Goal: Task Accomplishment & Management: Use online tool/utility

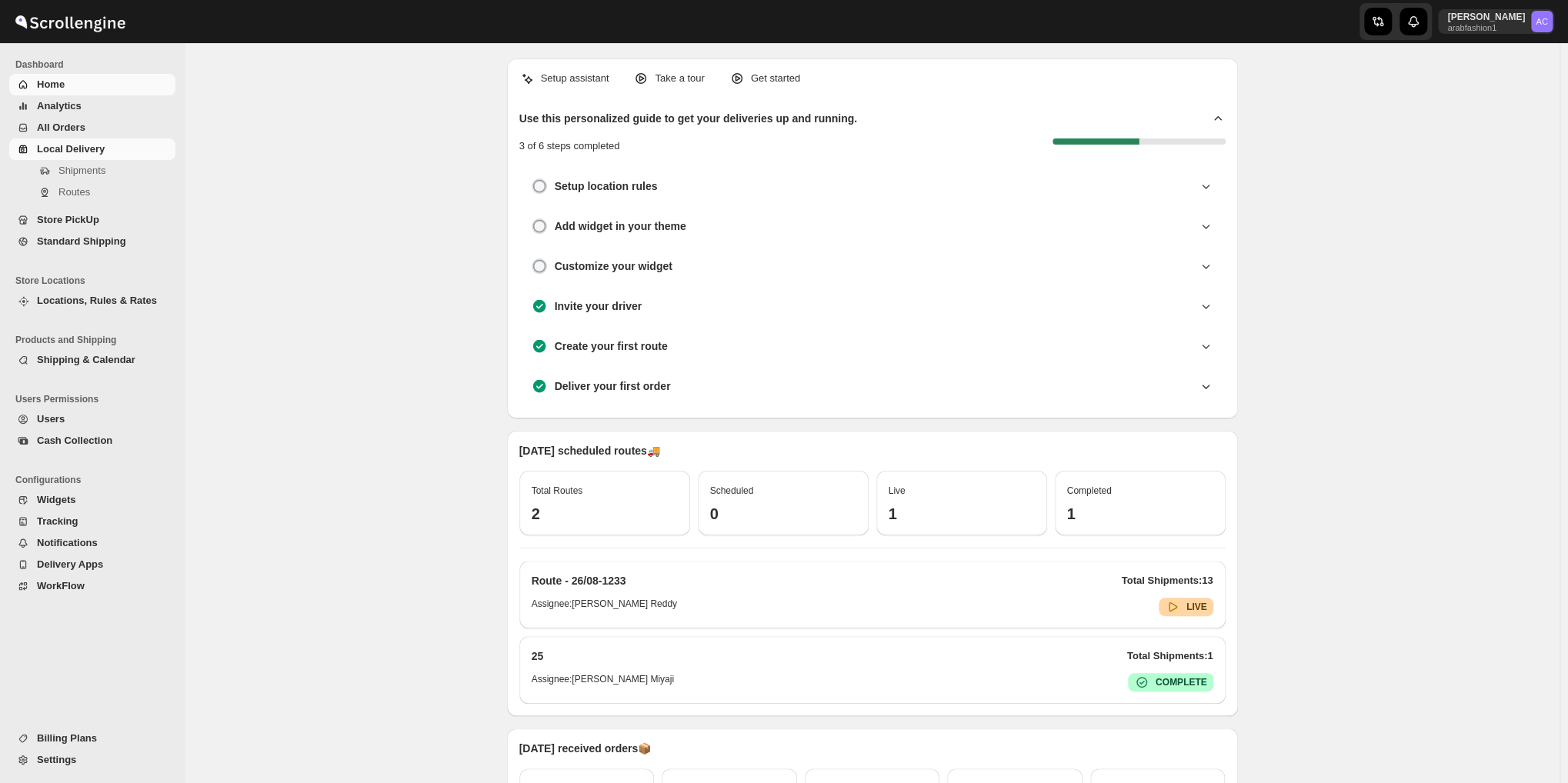
click at [53, 150] on span "Local Delivery" at bounding box center [71, 149] width 67 height 12
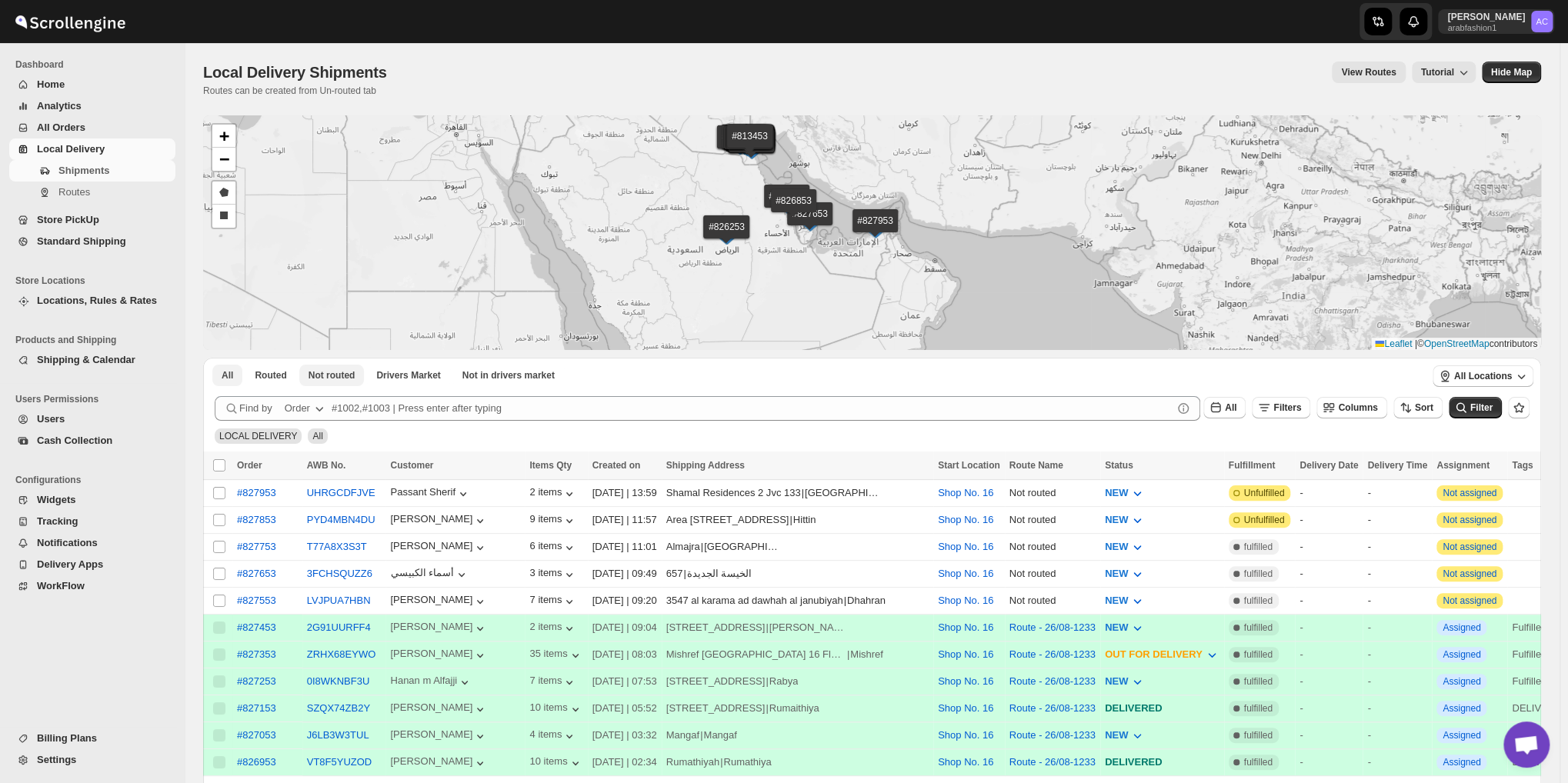
click at [328, 375] on span "Not routed" at bounding box center [331, 375] width 47 height 12
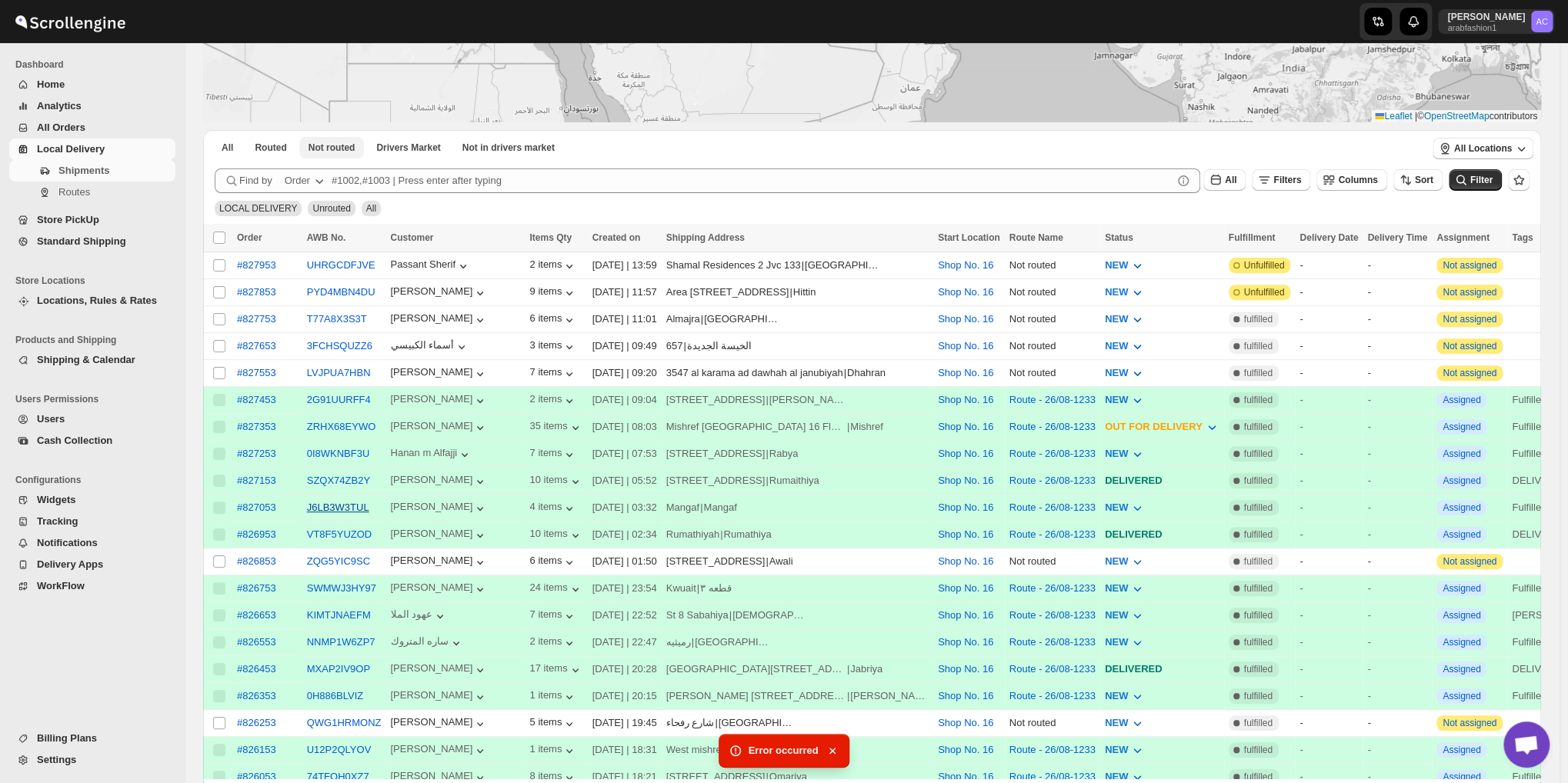
scroll to position [256, 0]
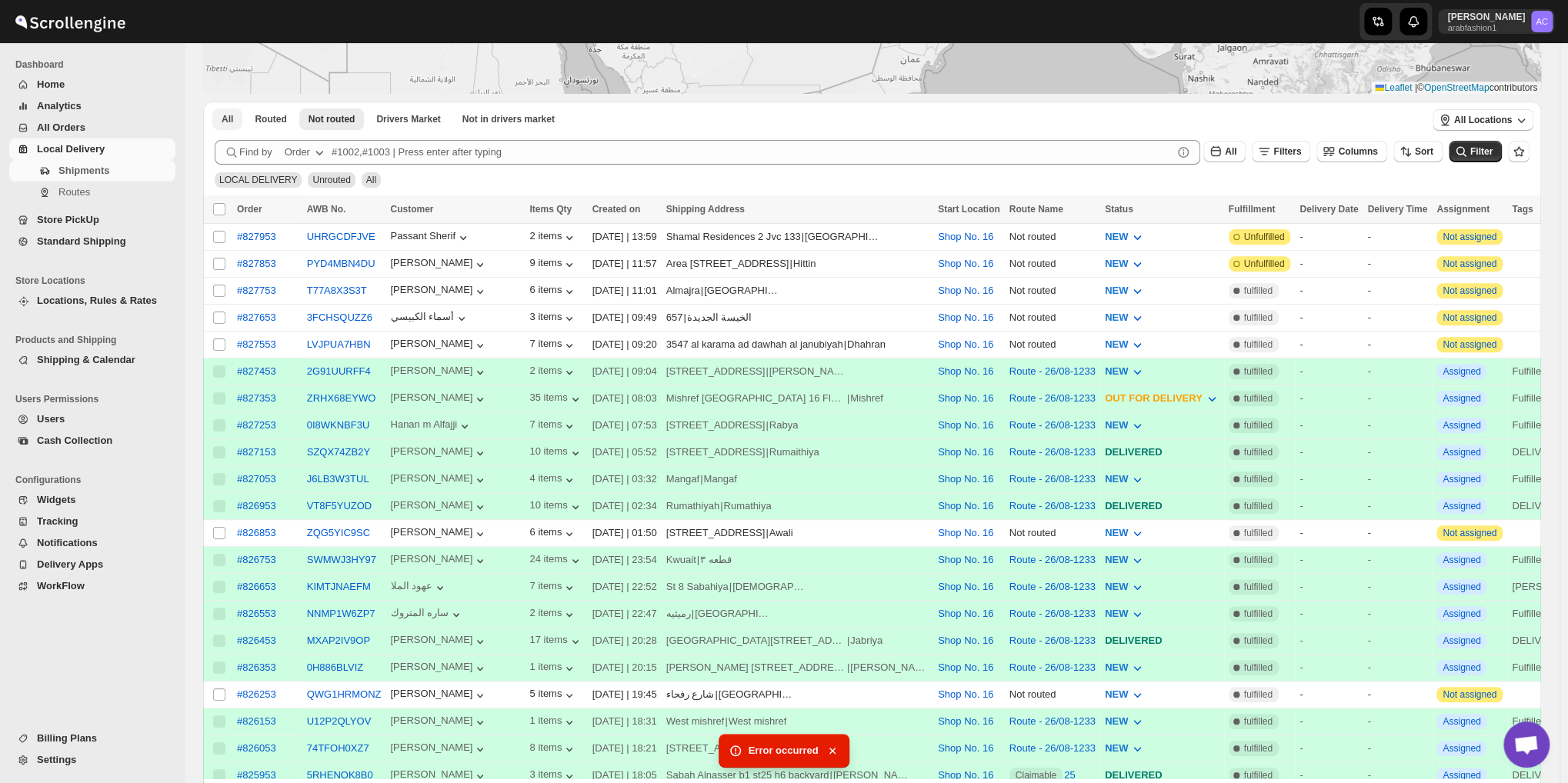
click at [219, 117] on button "All" at bounding box center [227, 119] width 30 height 21
click at [323, 123] on span "Not routed" at bounding box center [331, 119] width 47 height 12
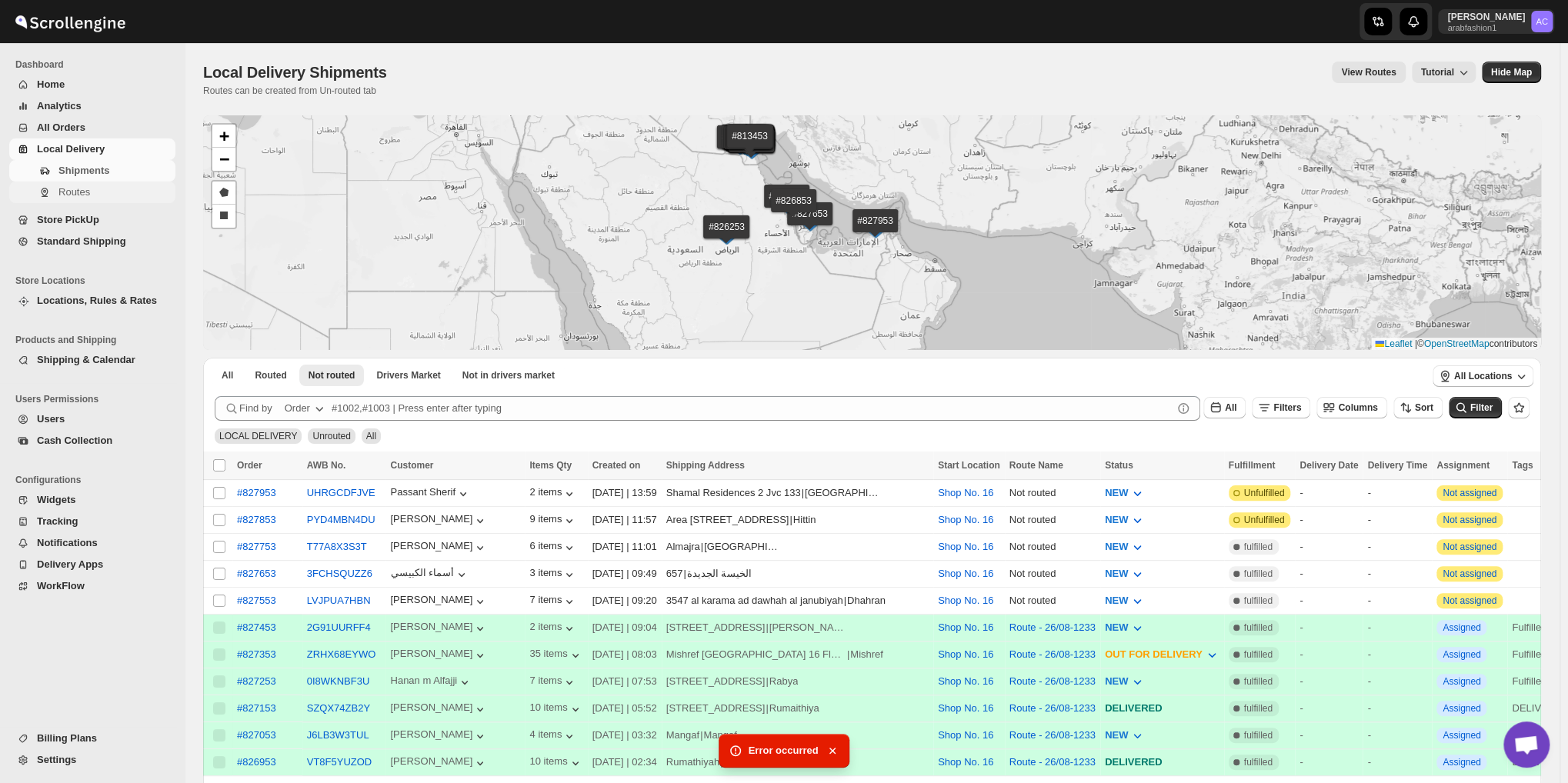
click at [67, 189] on span "Routes" at bounding box center [74, 192] width 31 height 12
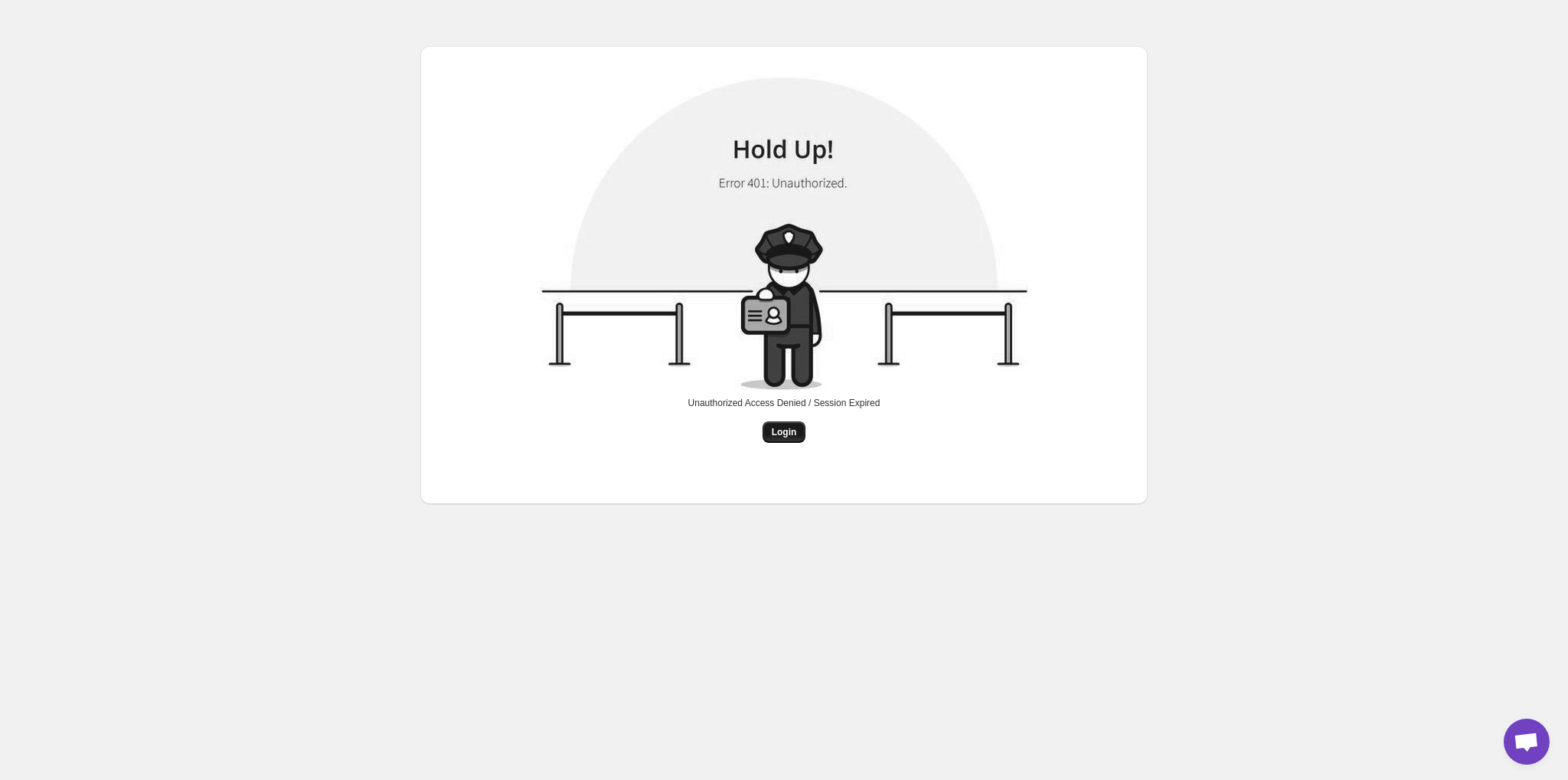
click at [784, 431] on span "Login" at bounding box center [784, 431] width 25 height 12
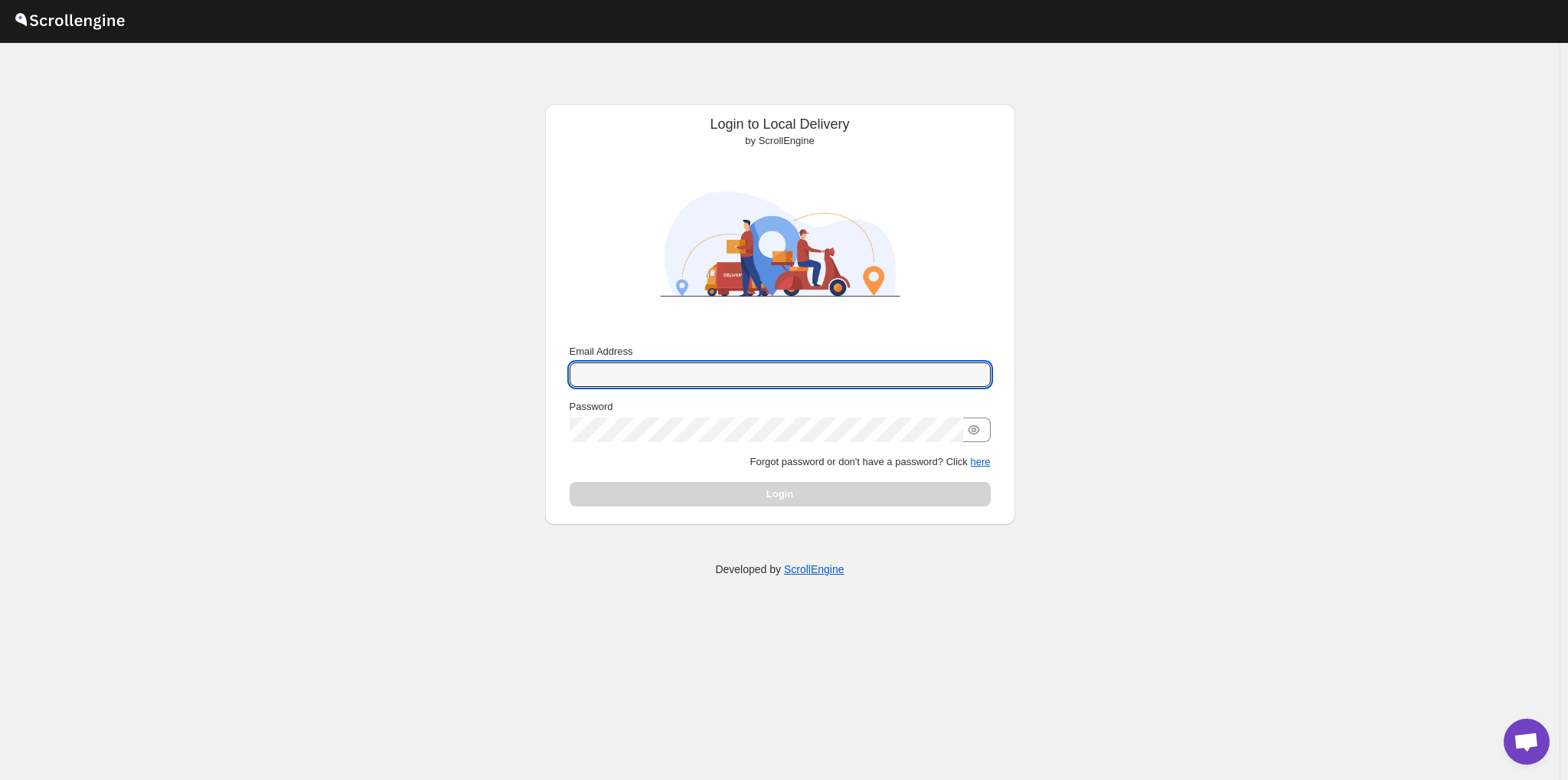
type input "[EMAIL_ADDRESS][DOMAIN_NAME]"
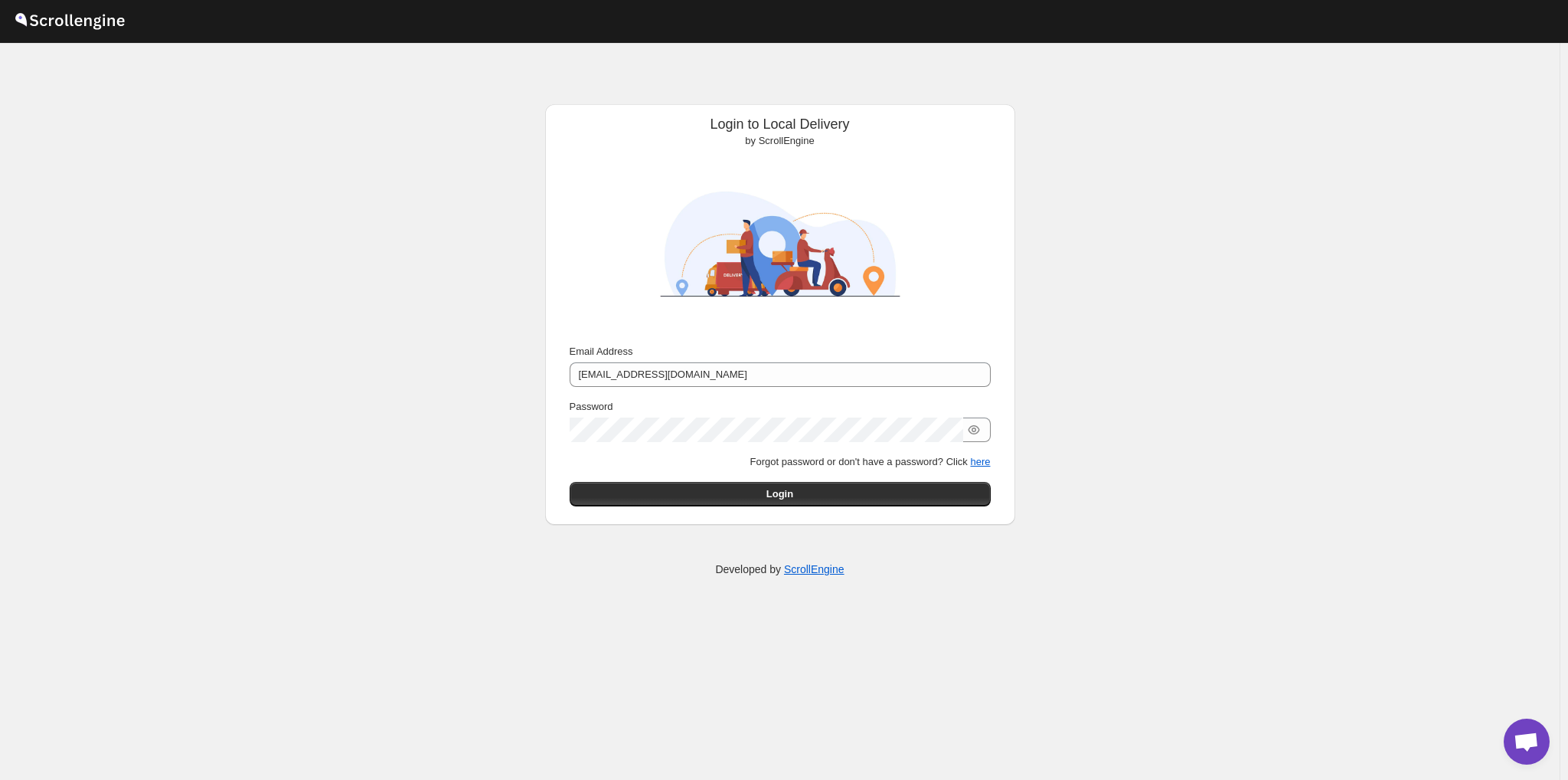
click at [664, 509] on div "Submit Email Address [EMAIL_ADDRESS][DOMAIN_NAME] Password Forgot password or d…" at bounding box center [780, 425] width 446 height 174
click at [667, 494] on button "Login" at bounding box center [780, 494] width 421 height 25
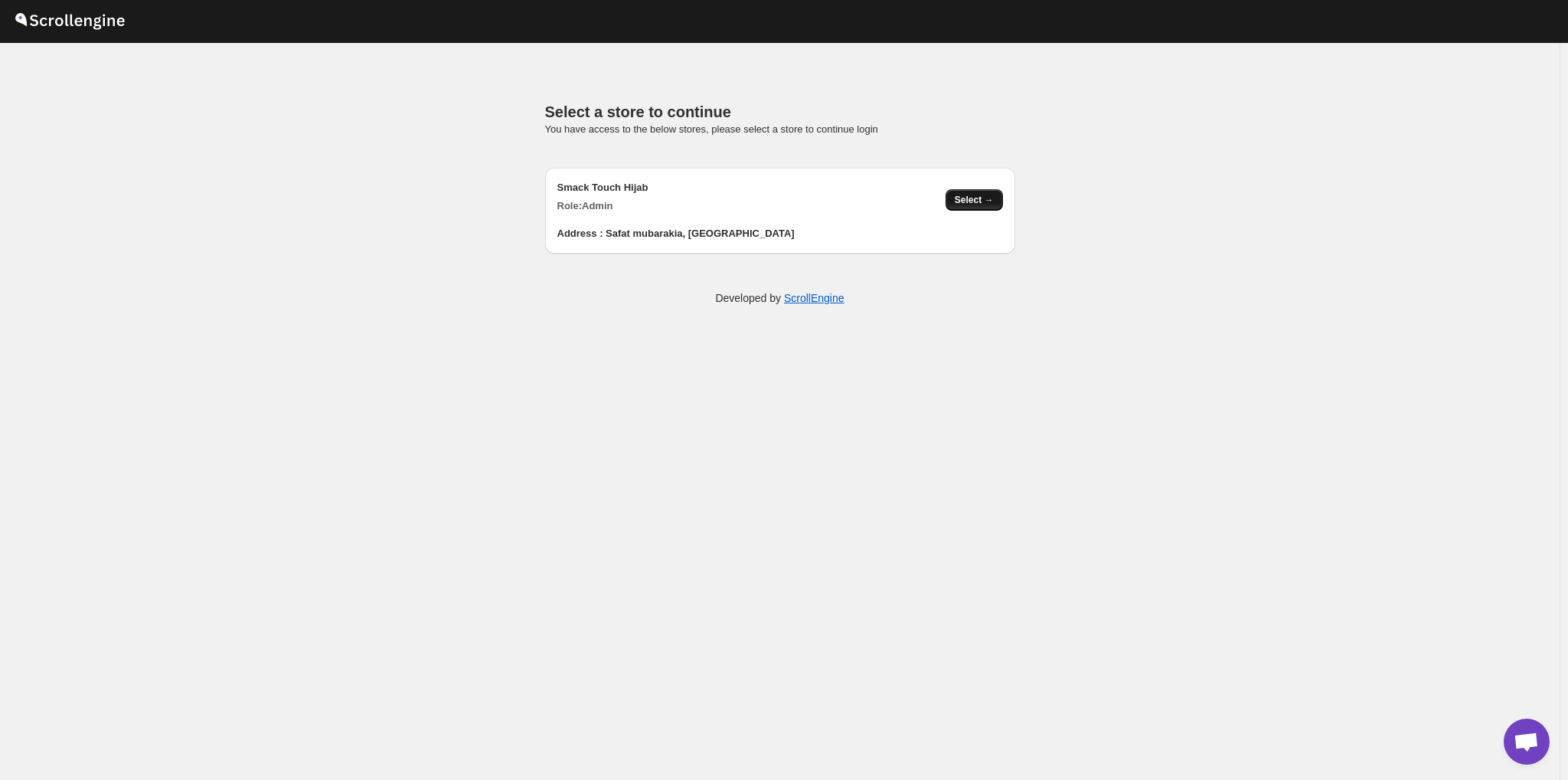
click at [962, 189] on button "Select →" at bounding box center [974, 200] width 57 height 21
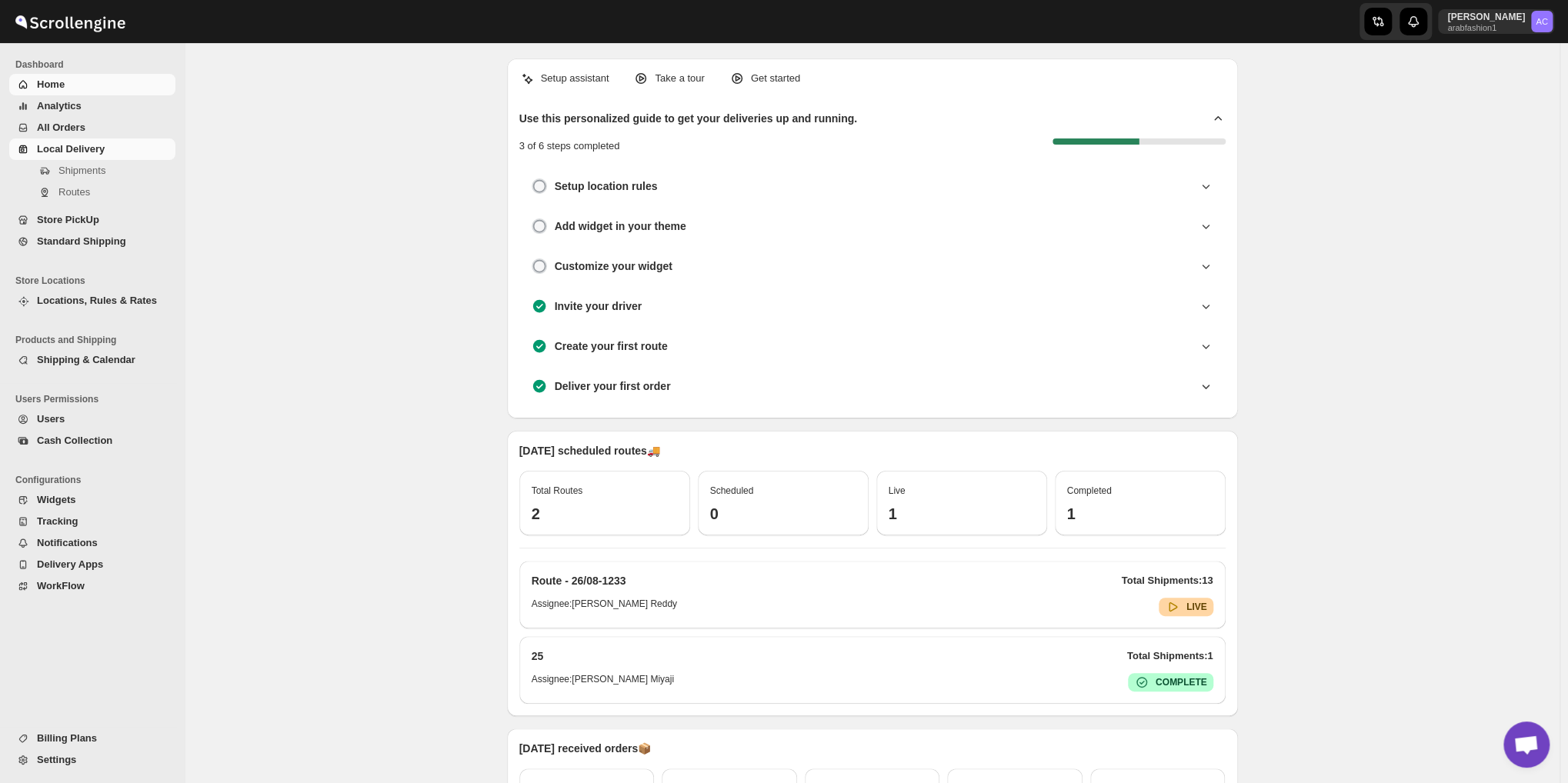
click at [83, 151] on span "Local Delivery" at bounding box center [71, 149] width 67 height 12
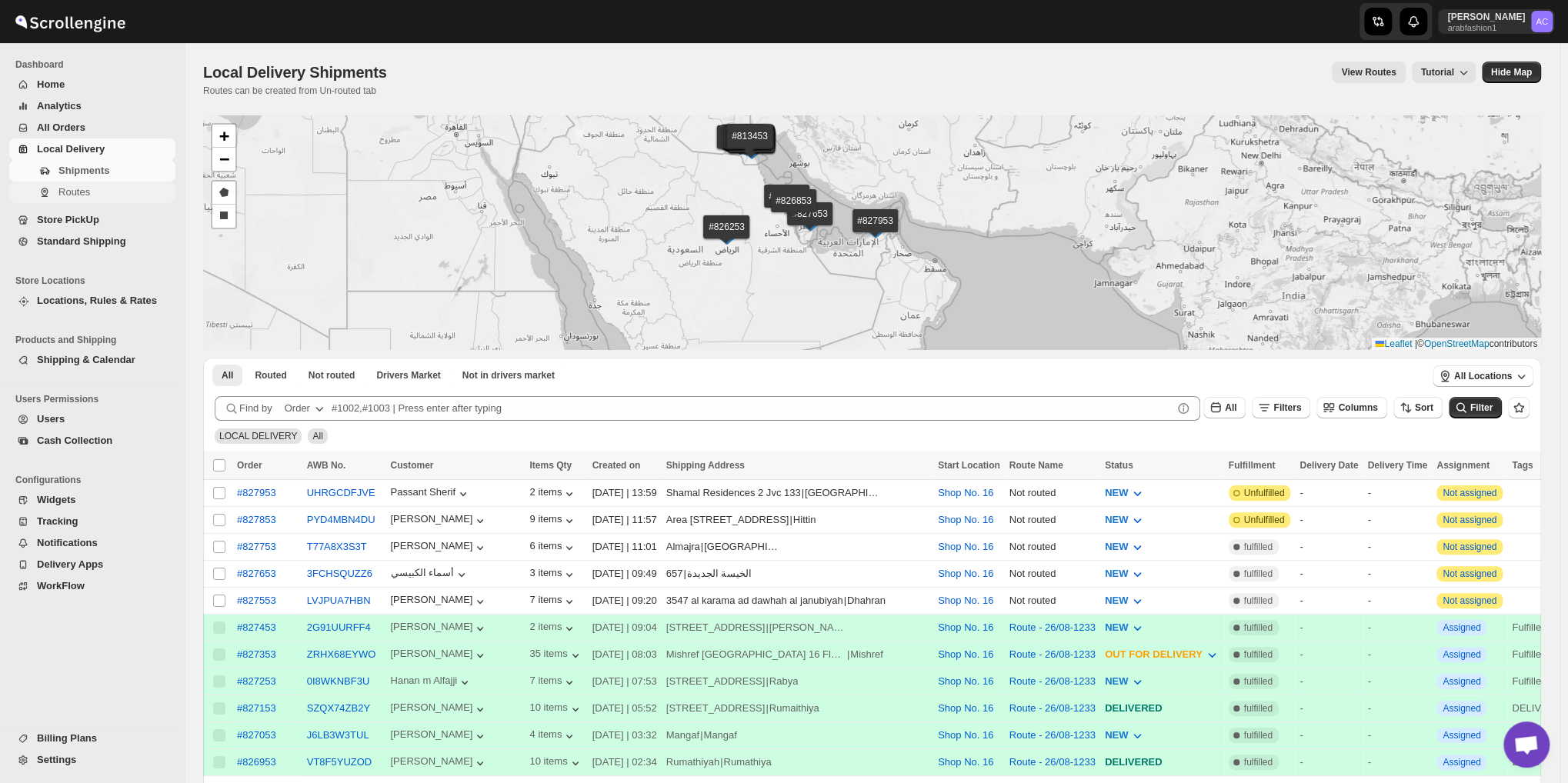
click at [68, 190] on span "Routes" at bounding box center [74, 192] width 31 height 12
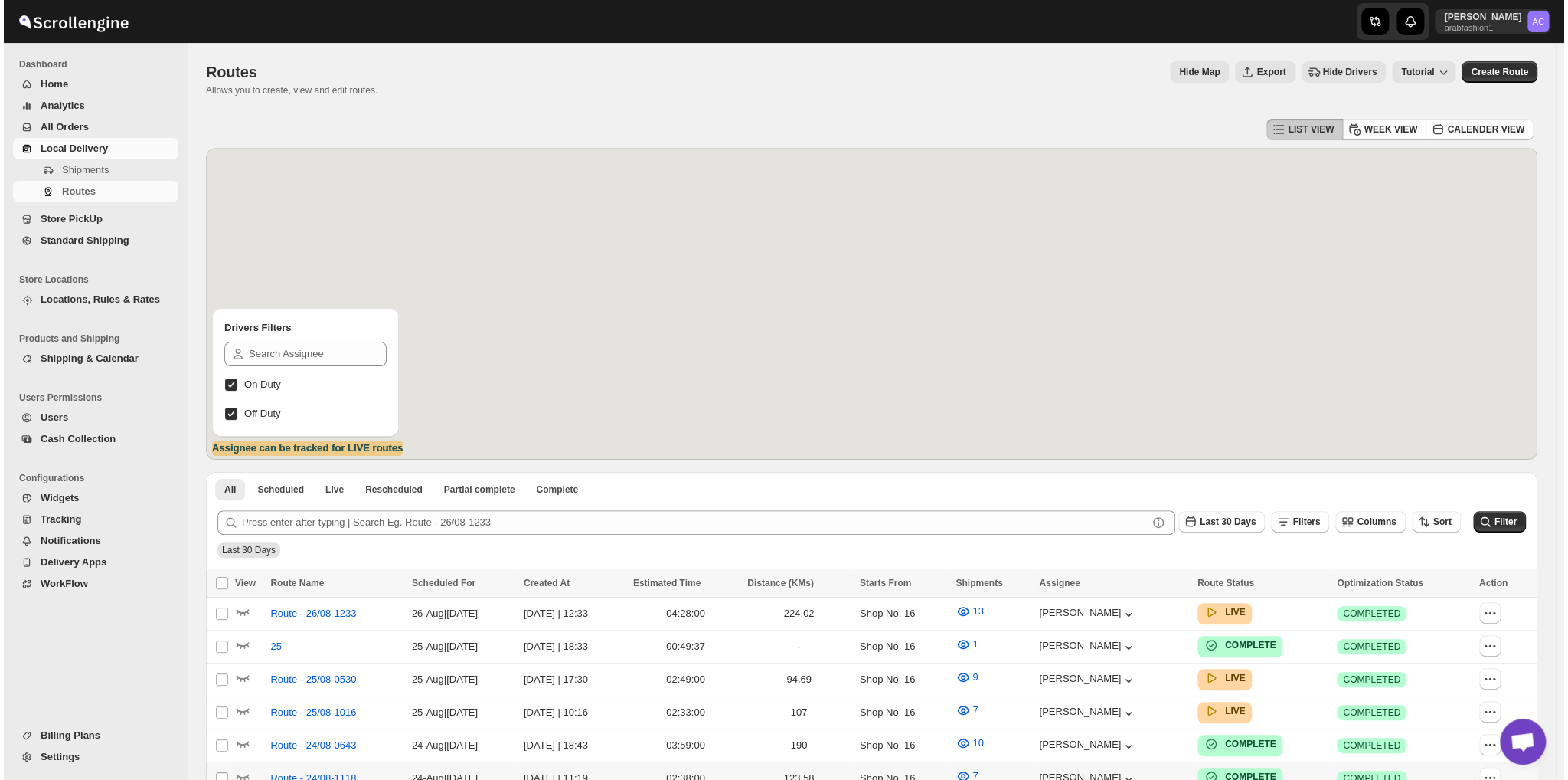
scroll to position [255, 0]
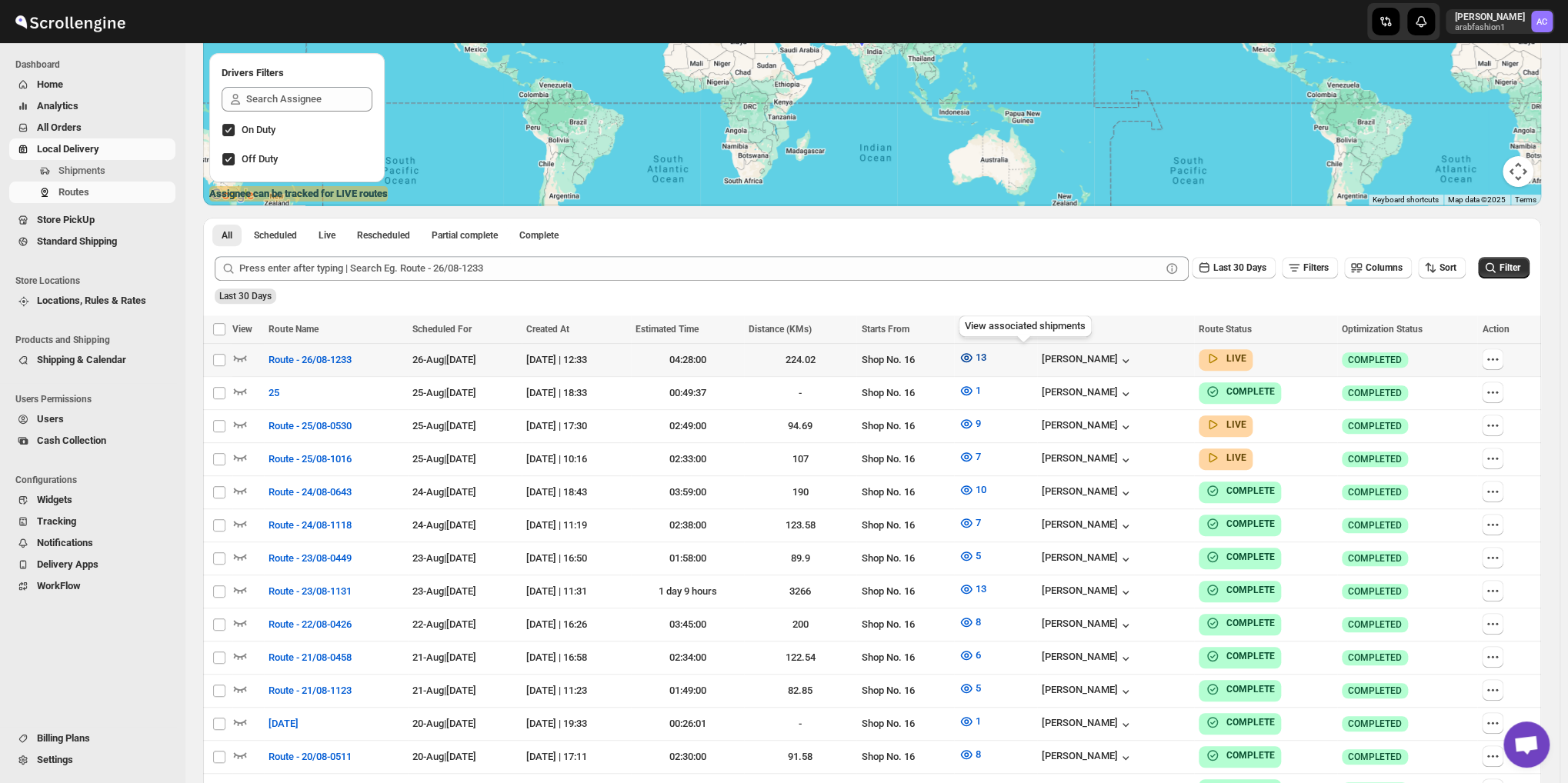
click at [986, 355] on span "13" at bounding box center [980, 357] width 11 height 12
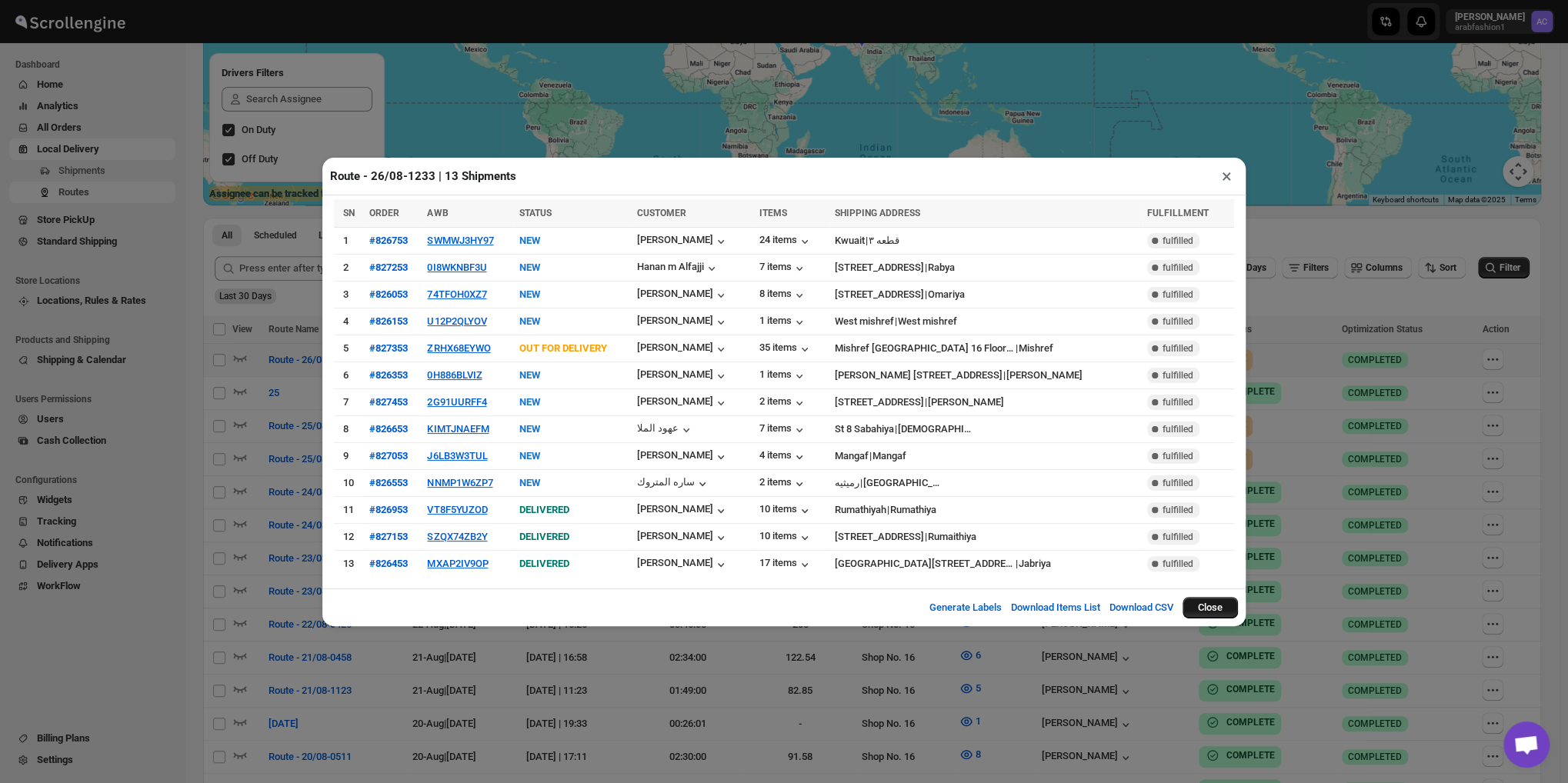
click at [1199, 602] on button "Close" at bounding box center [1210, 607] width 55 height 21
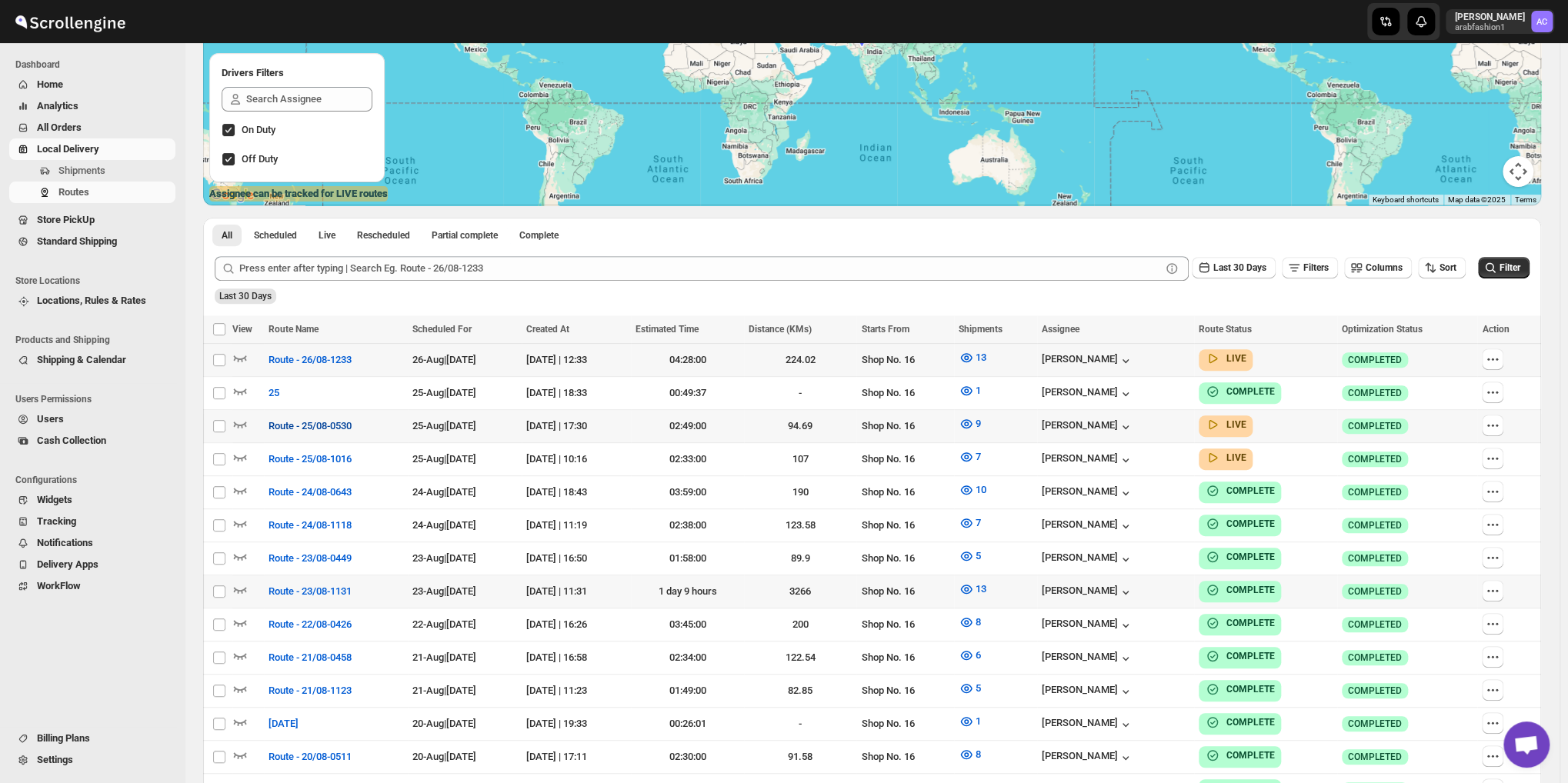
click at [286, 419] on span "Route - 25/08-0530" at bounding box center [310, 426] width 83 height 16
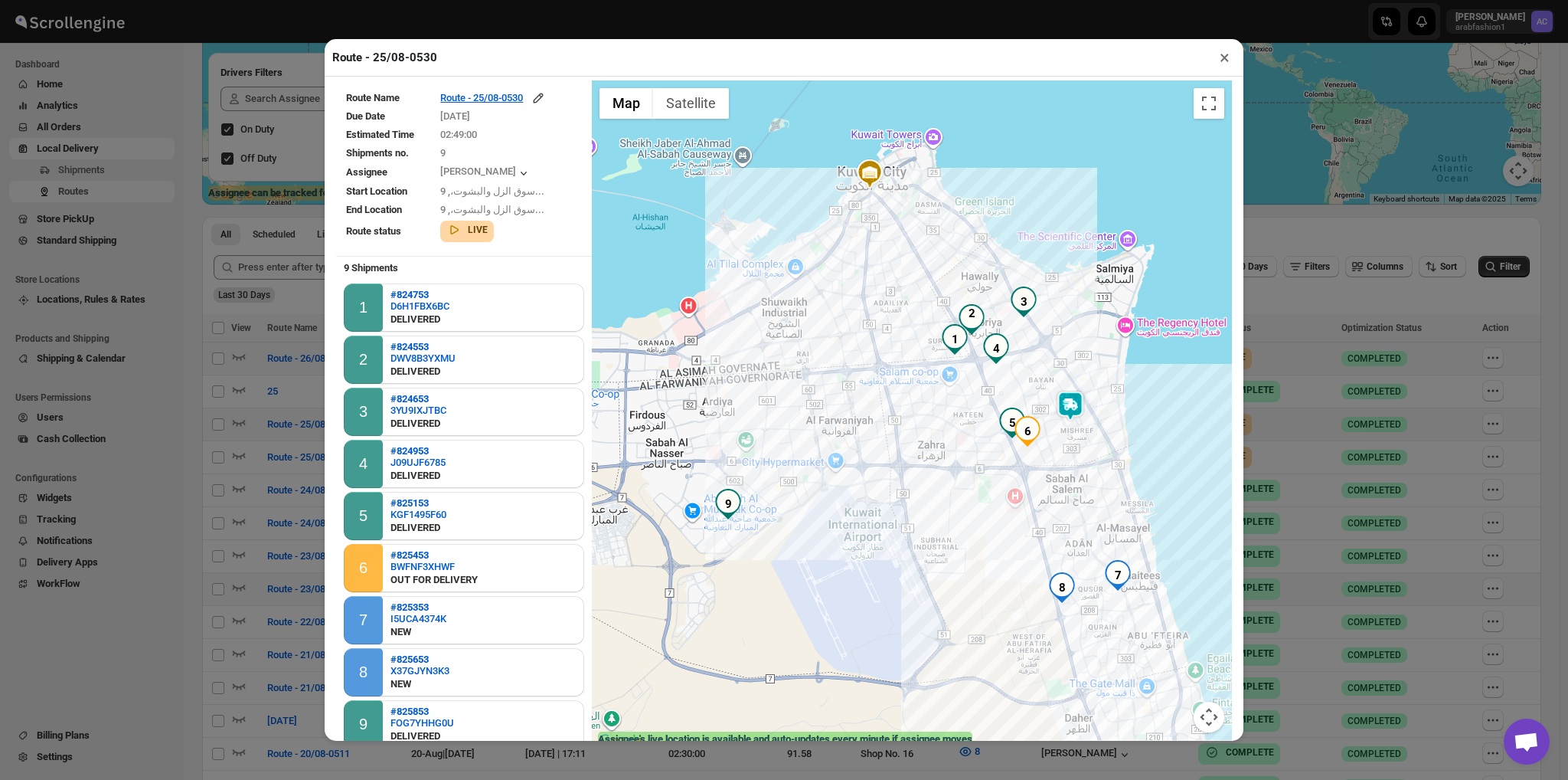
drag, startPoint x: 806, startPoint y: 517, endPoint x: 763, endPoint y: 276, distance: 244.8
click at [763, 276] on div at bounding box center [912, 415] width 640 height 670
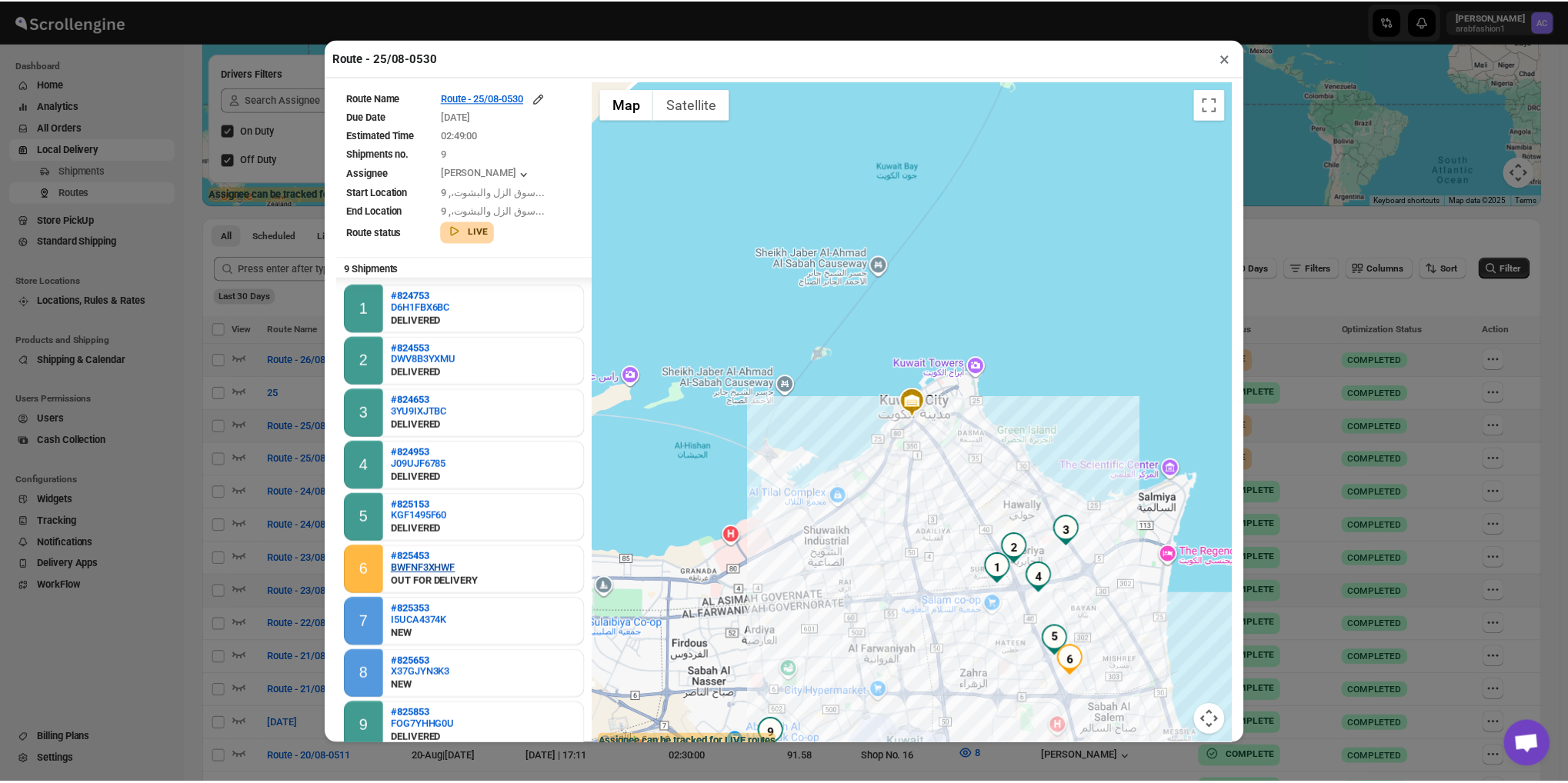
scroll to position [29, 0]
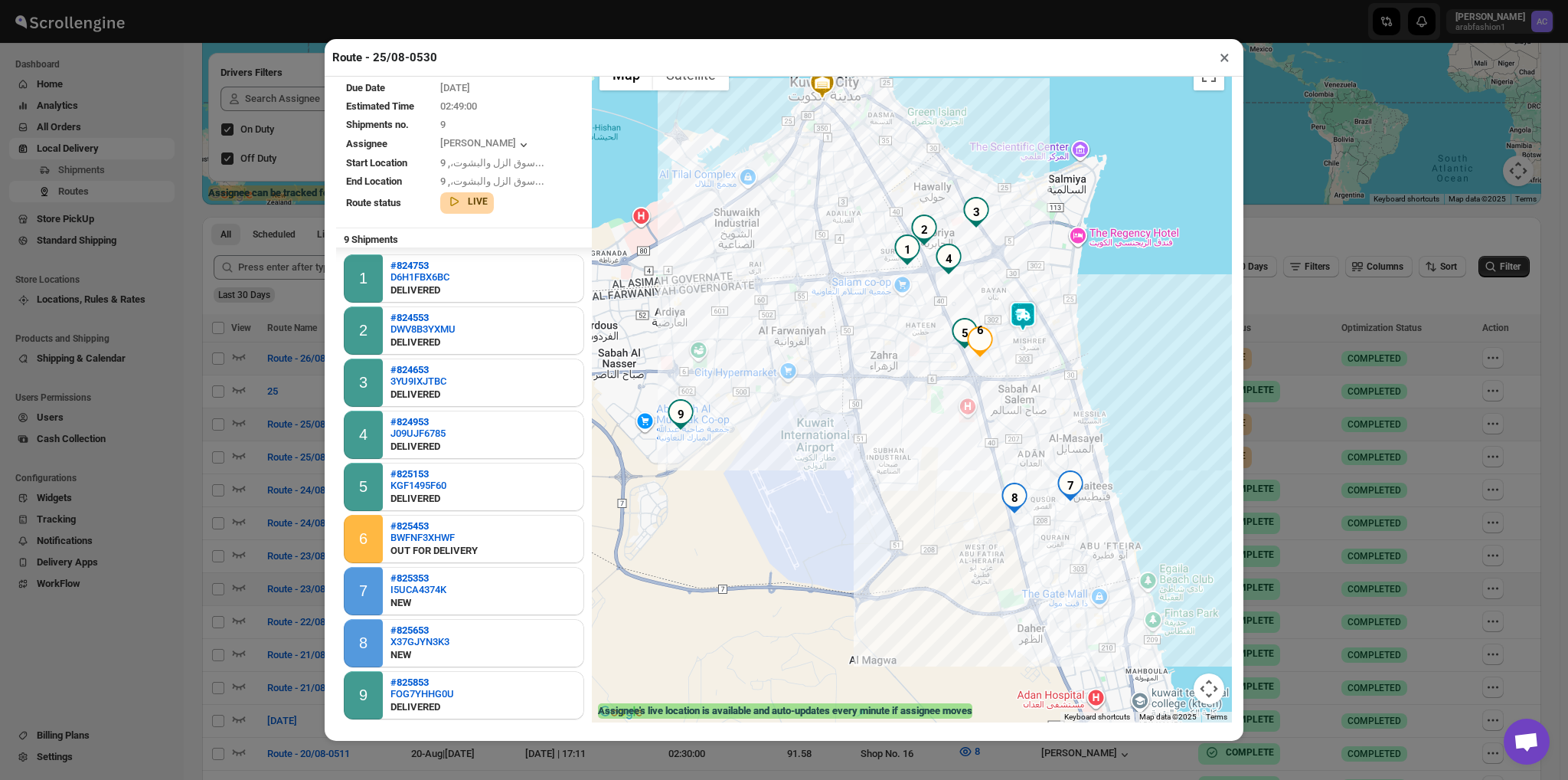
drag, startPoint x: 784, startPoint y: 504, endPoint x: 695, endPoint y: 234, distance: 284.3
click at [695, 234] on div at bounding box center [912, 387] width 640 height 670
click at [1225, 56] on button "×" at bounding box center [1224, 57] width 22 height 21
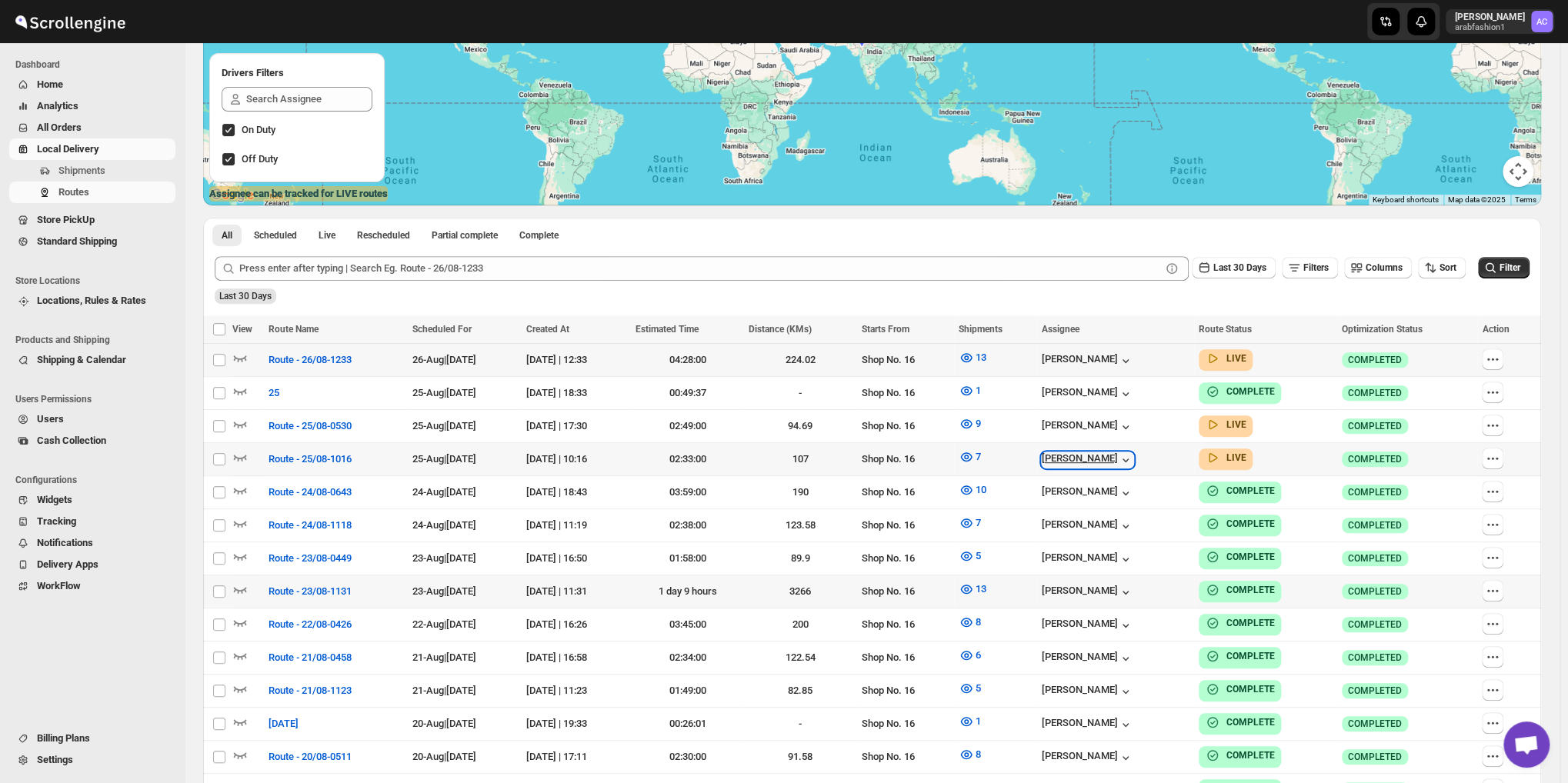
click at [1111, 456] on div "[PERSON_NAME]" at bounding box center [1086, 459] width 91 height 16
click at [990, 452] on button "7" at bounding box center [970, 457] width 41 height 25
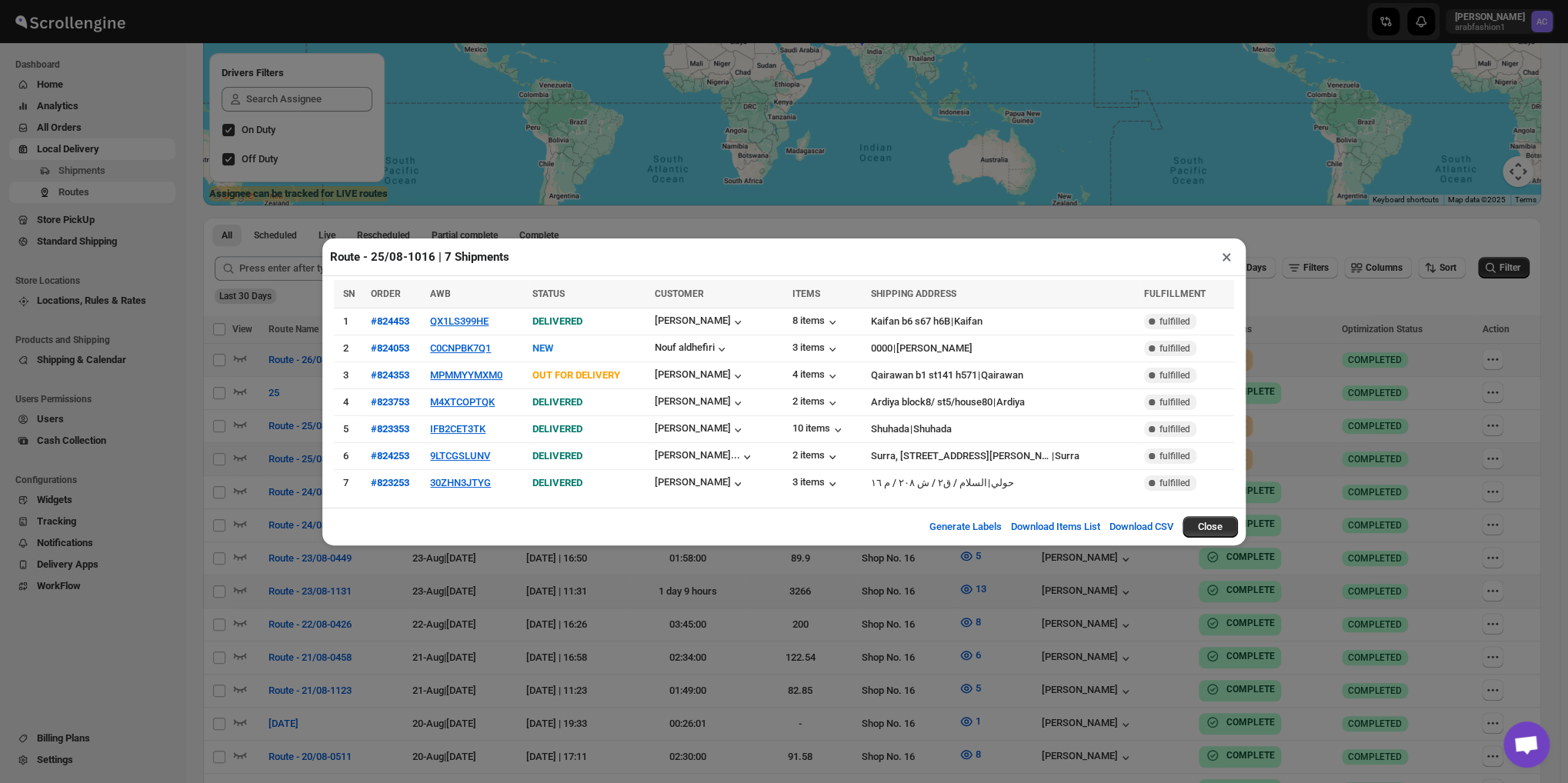
click at [1219, 259] on button "×" at bounding box center [1226, 257] width 22 height 21
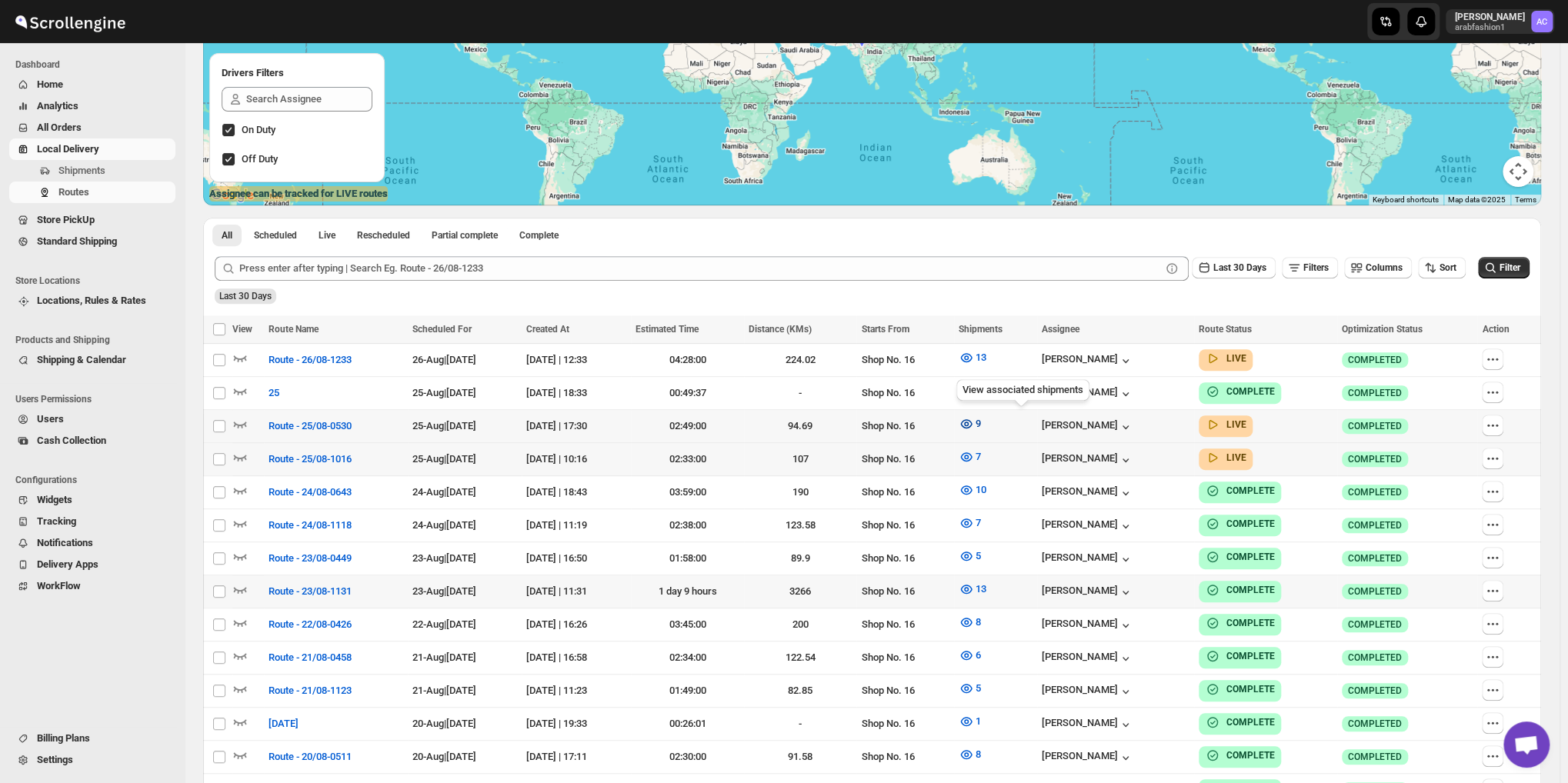
click at [980, 424] on span "9" at bounding box center [978, 423] width 6 height 12
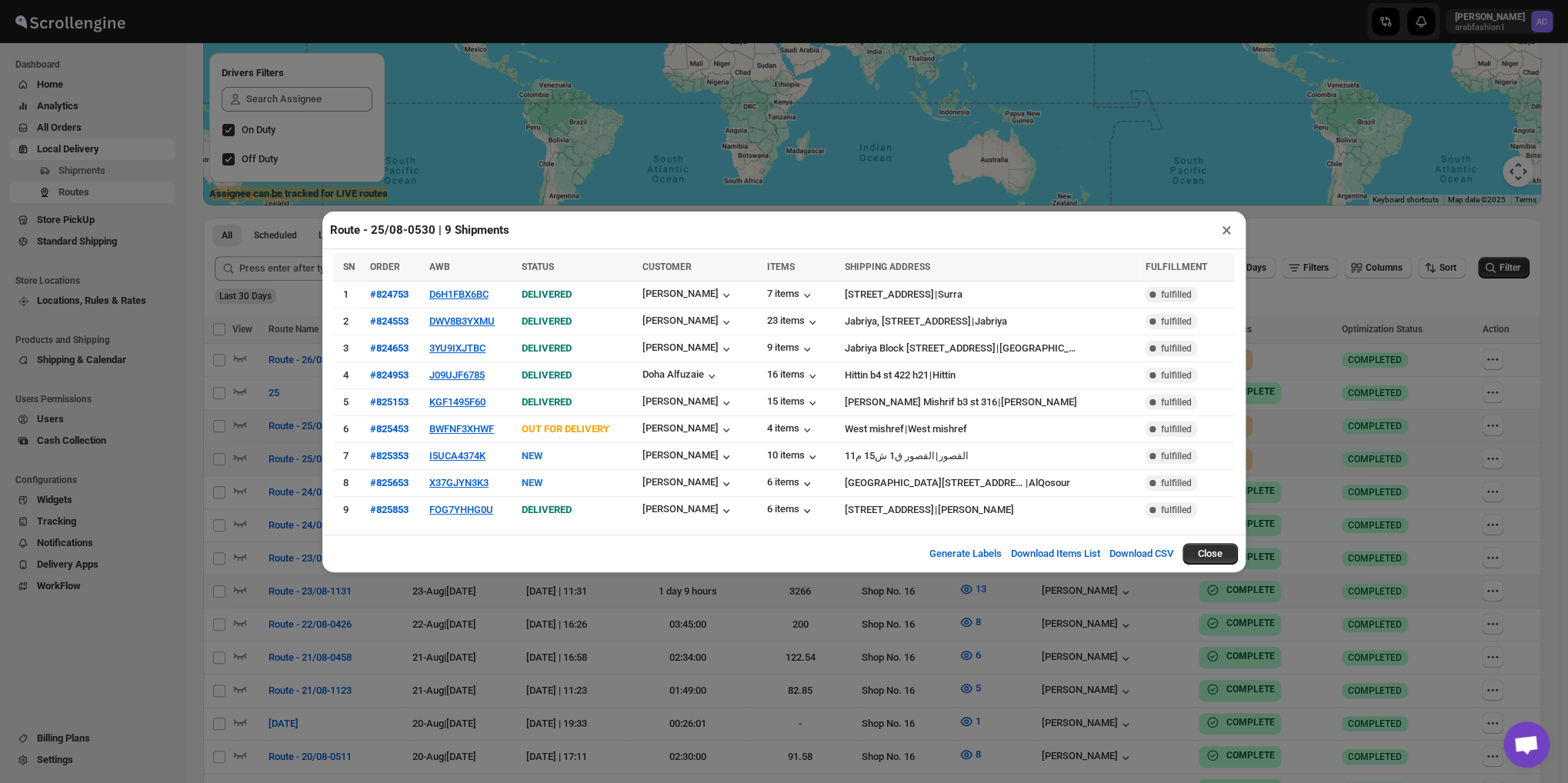
click at [1220, 241] on button "×" at bounding box center [1226, 230] width 22 height 21
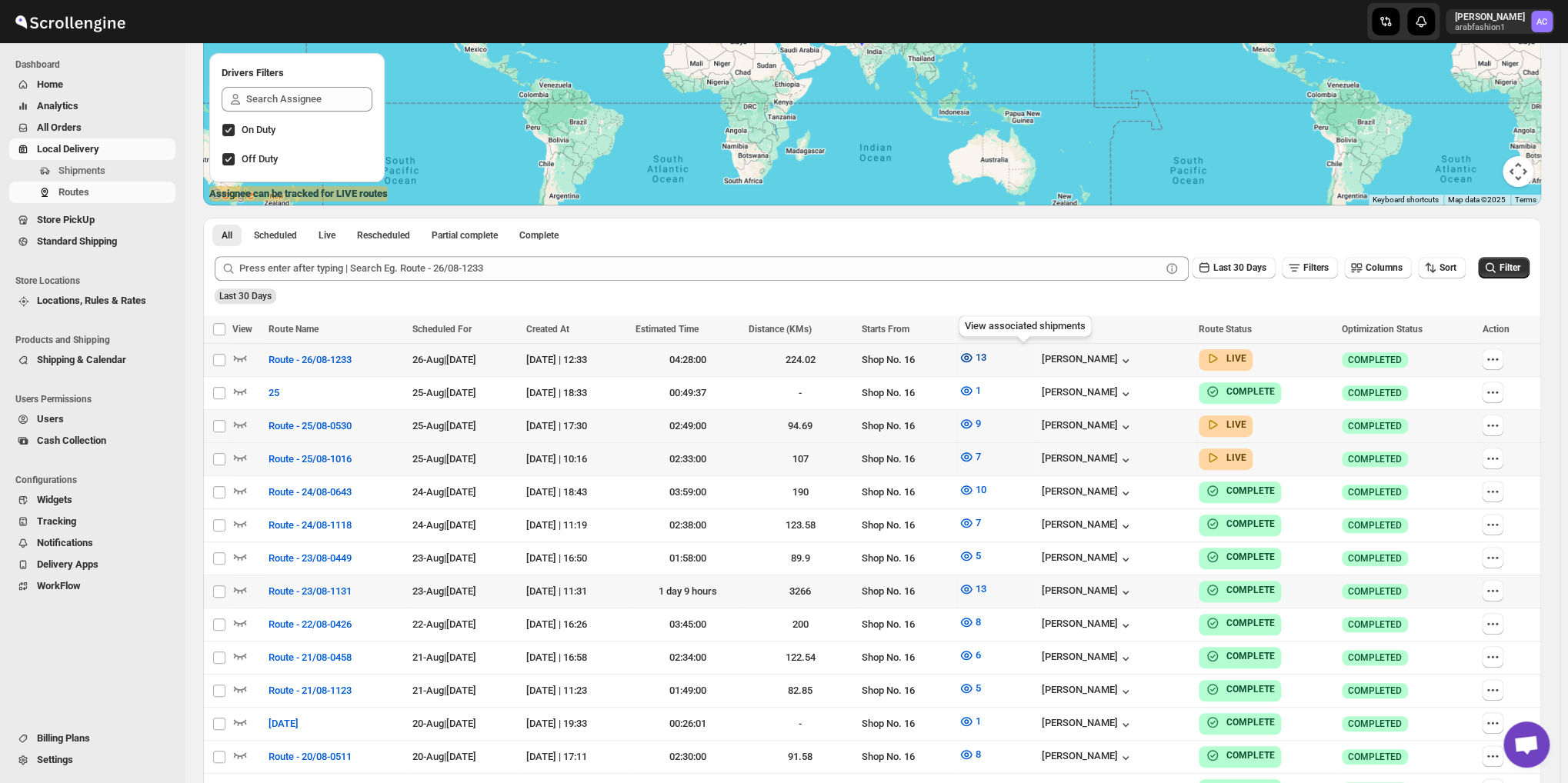
click at [986, 363] on span "13" at bounding box center [980, 357] width 11 height 12
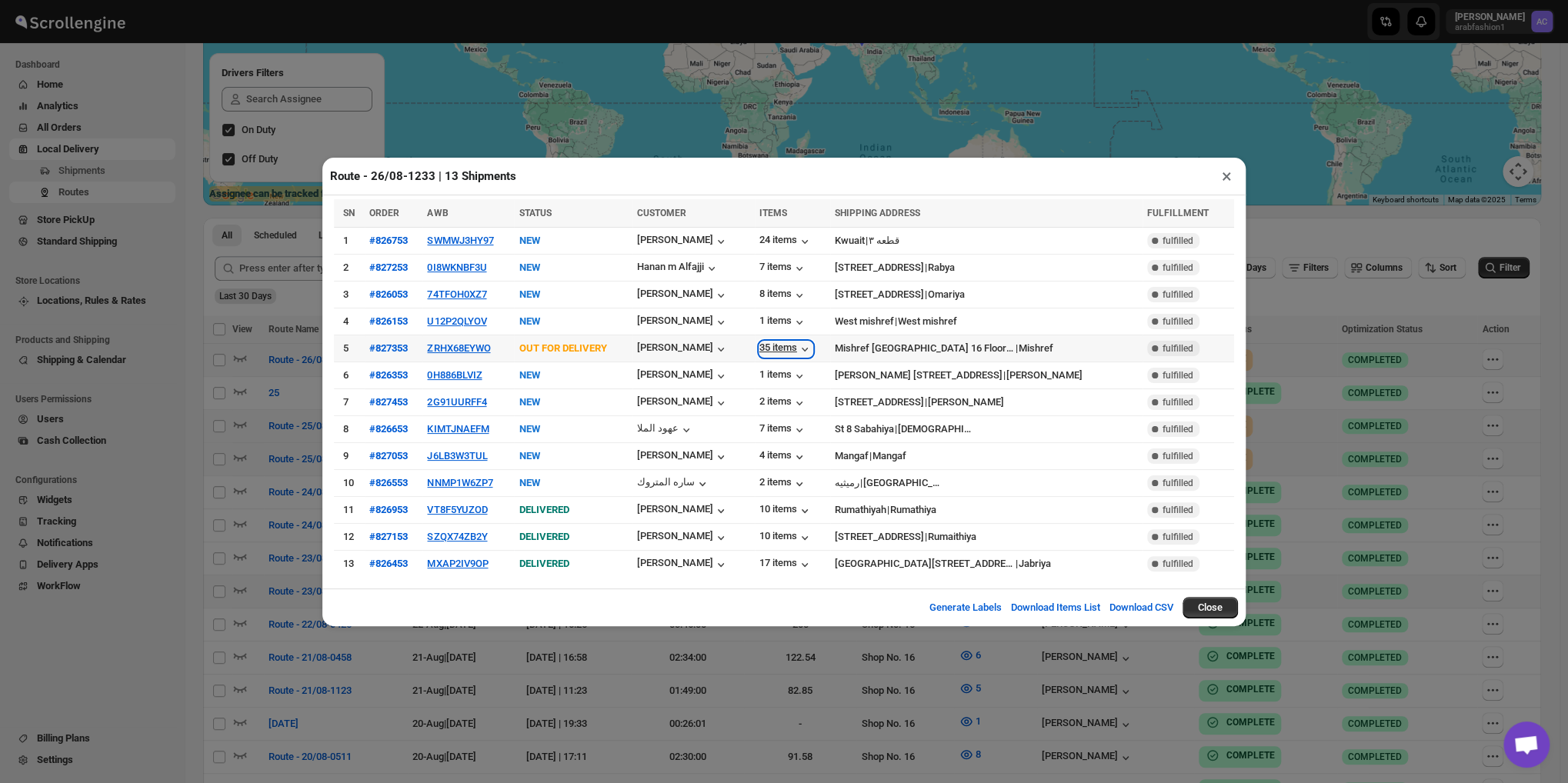
click at [811, 350] on div "35 items" at bounding box center [786, 349] width 53 height 16
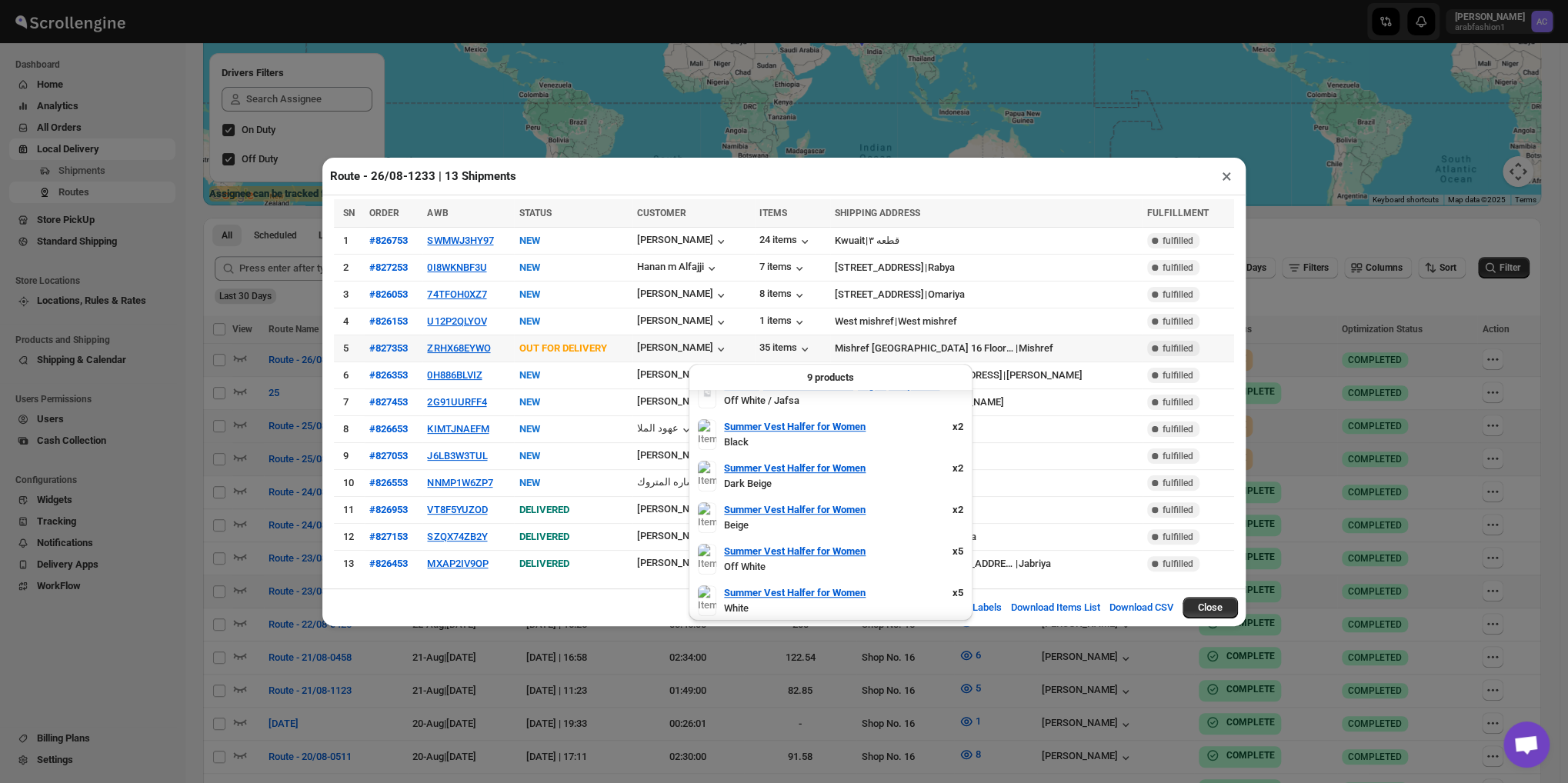
scroll to position [0, 0]
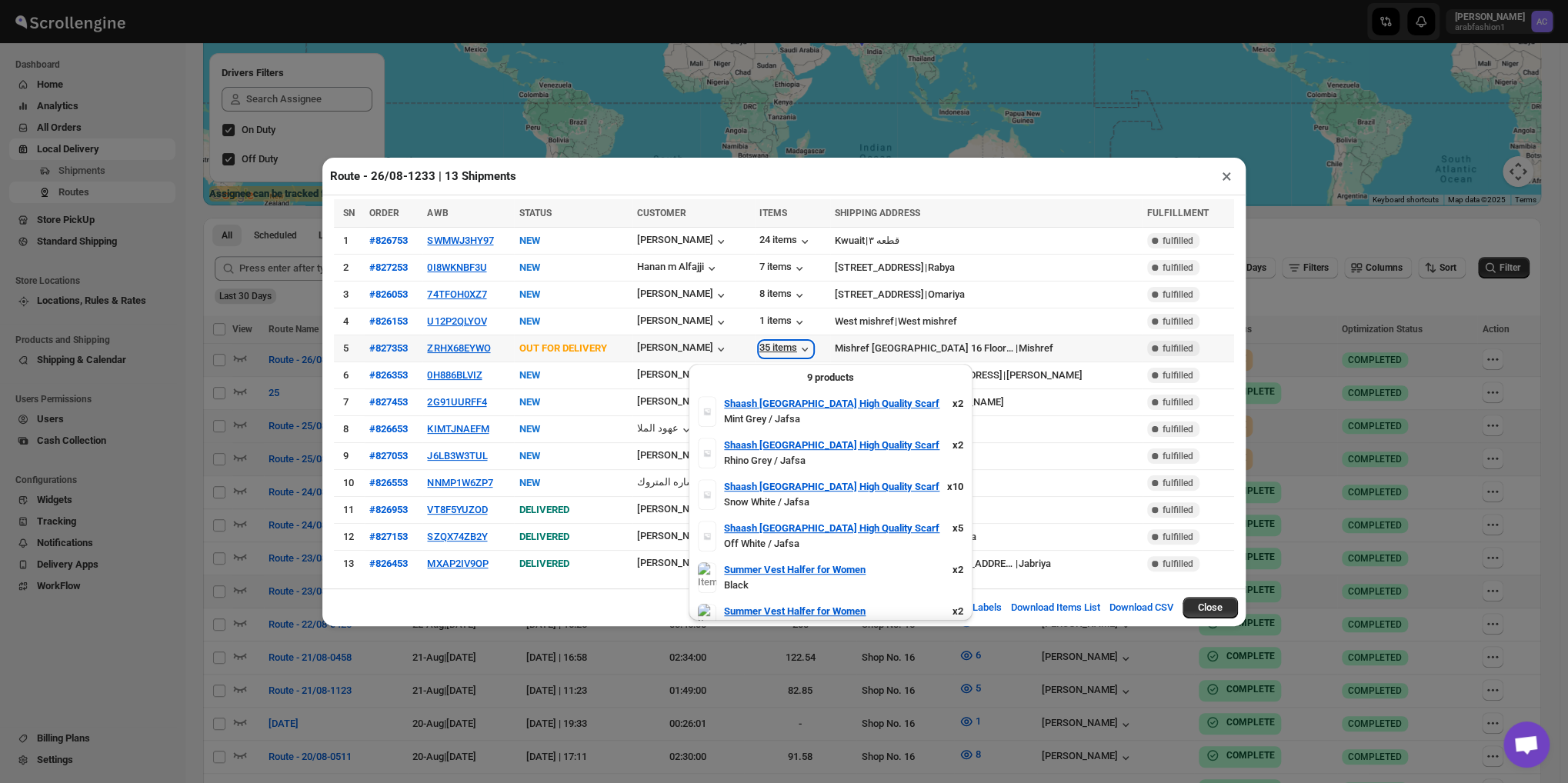
click at [810, 349] on div "35 items" at bounding box center [786, 349] width 53 height 16
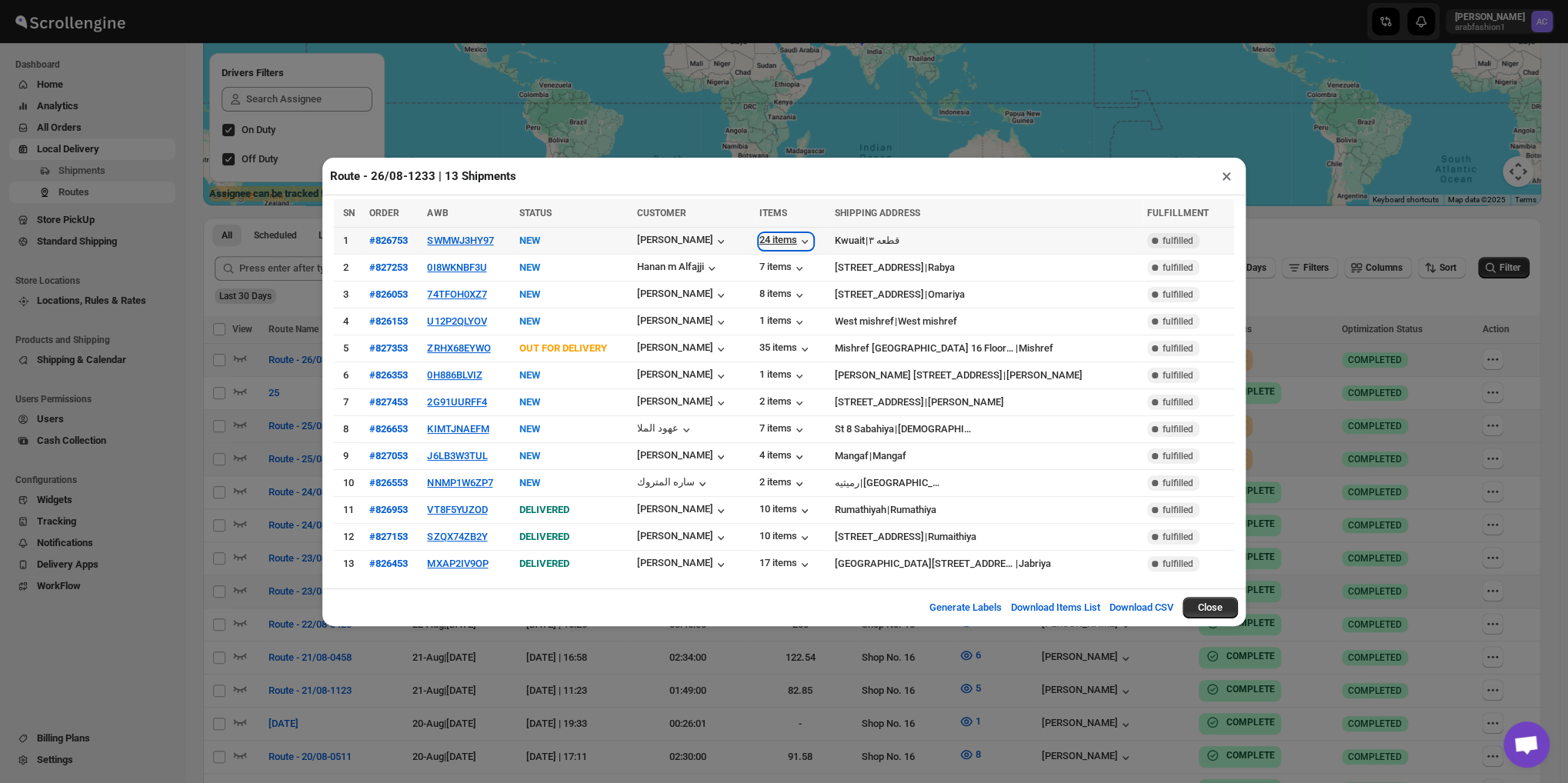
click at [812, 246] on icon "button" at bounding box center [805, 242] width 16 height 16
